Goal: Check status: Check status

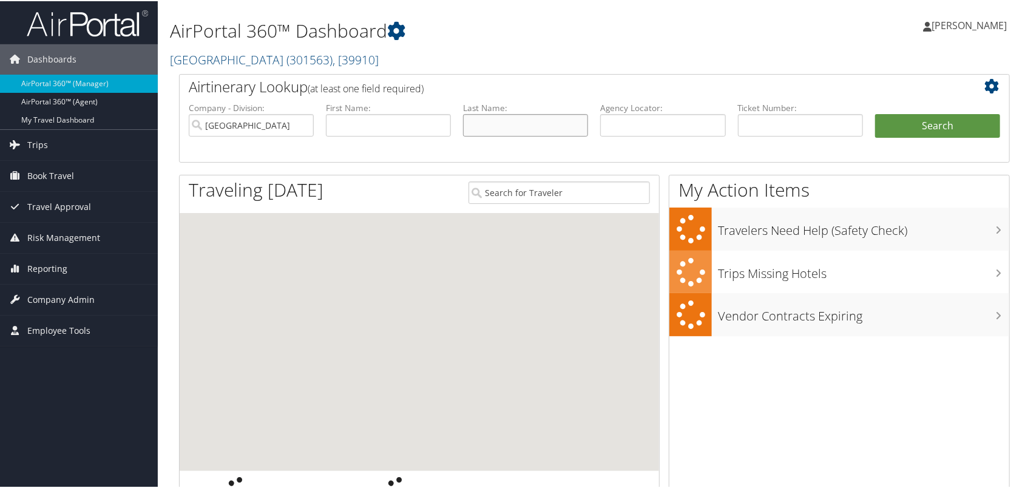
click at [531, 135] on input "text" at bounding box center [525, 124] width 125 height 22
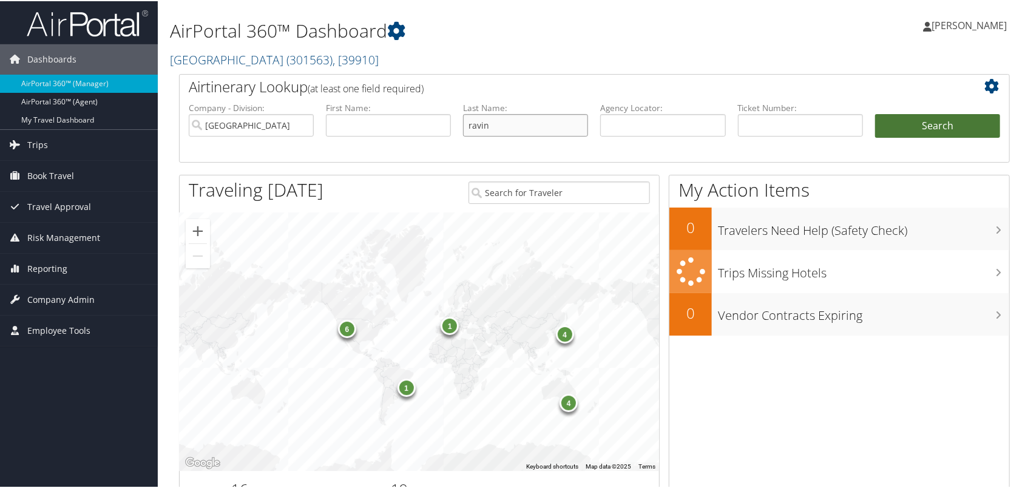
type input "ravin"
click at [942, 137] on button "Search" at bounding box center [937, 125] width 125 height 24
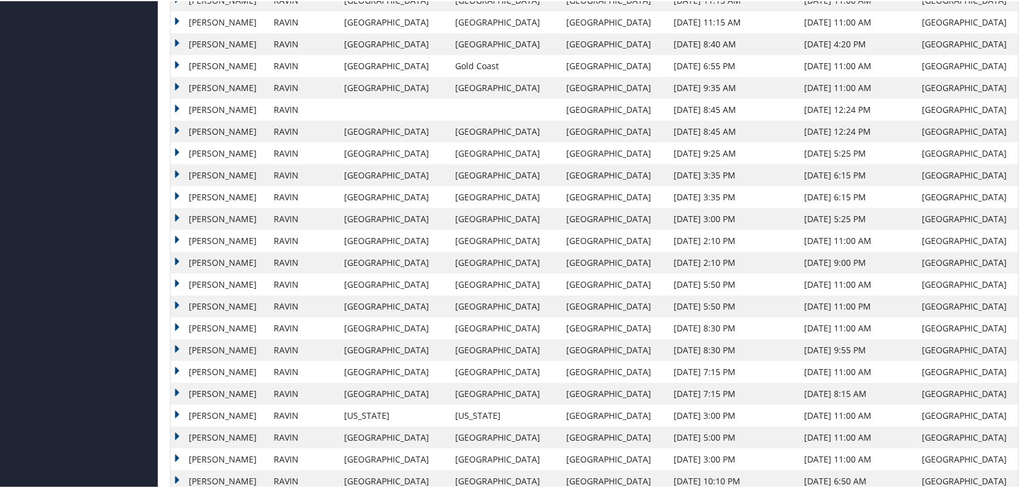
scroll to position [728, 0]
